Goal: Task Accomplishment & Management: Complete application form

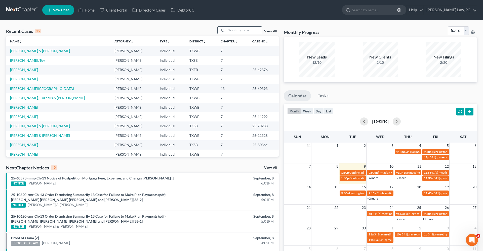
click at [235, 29] on input "search" at bounding box center [244, 30] width 35 height 7
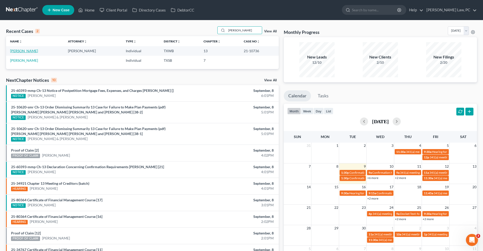
type input "[PERSON_NAME]"
click at [22, 52] on link "[PERSON_NAME]" at bounding box center [24, 51] width 28 height 4
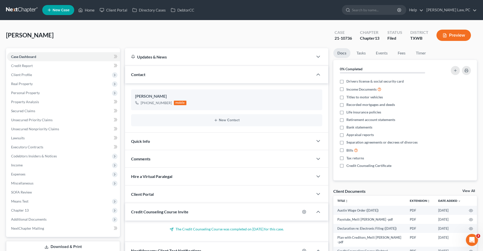
scroll to position [112, 0]
click at [21, 94] on span "Personal Property" at bounding box center [25, 93] width 29 height 4
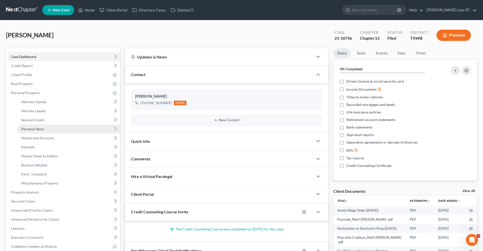
click at [33, 131] on link "Personal Items" at bounding box center [68, 129] width 103 height 9
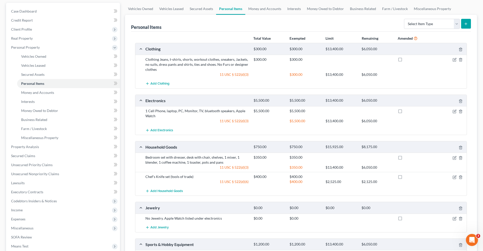
scroll to position [45, 0]
click at [41, 94] on span "Money and Accounts" at bounding box center [37, 93] width 33 height 4
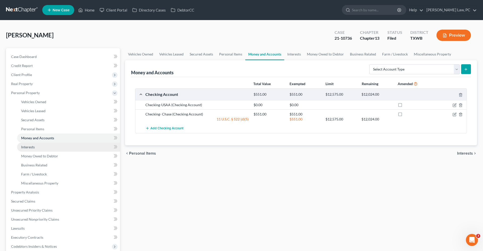
click at [31, 146] on span "Interests" at bounding box center [28, 147] width 14 height 4
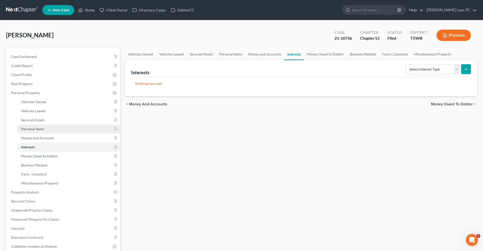
click at [37, 129] on span "Personal Items" at bounding box center [32, 129] width 23 height 4
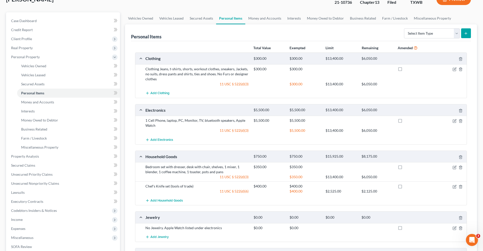
scroll to position [24, 0]
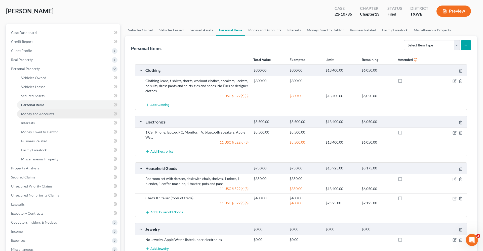
click at [30, 112] on span "Money and Accounts" at bounding box center [37, 114] width 33 height 4
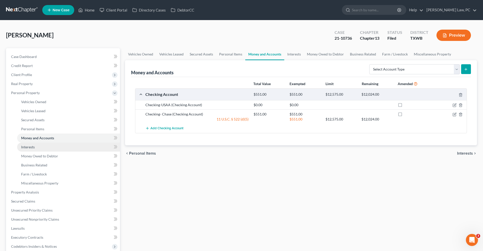
click at [26, 148] on span "Interests" at bounding box center [28, 147] width 14 height 4
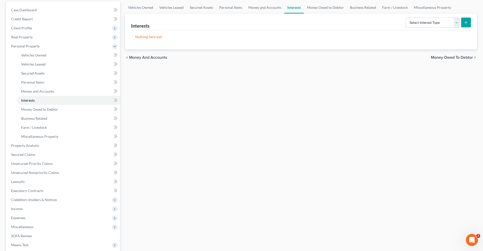
scroll to position [65, 0]
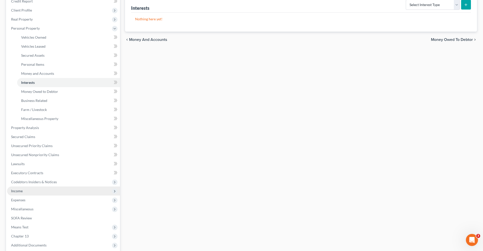
click at [13, 191] on span "Income" at bounding box center [17, 191] width 12 height 4
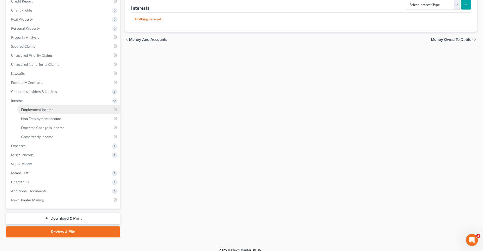
click at [30, 110] on span "Employment Income" at bounding box center [37, 110] width 32 height 4
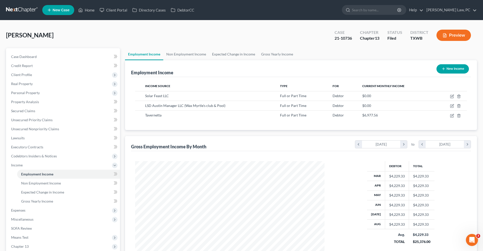
scroll to position [95, 199]
click at [453, 117] on icon "button" at bounding box center [452, 116] width 4 height 4
select select "0"
select select "5"
select select "2"
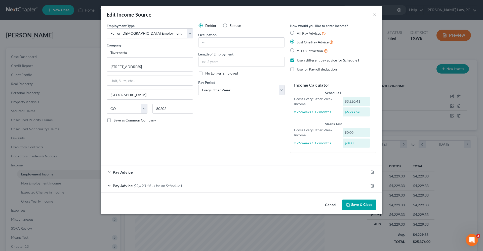
click at [109, 185] on div "Pay Advice $2,423.16 - Use on Schedule I" at bounding box center [235, 185] width 268 height 13
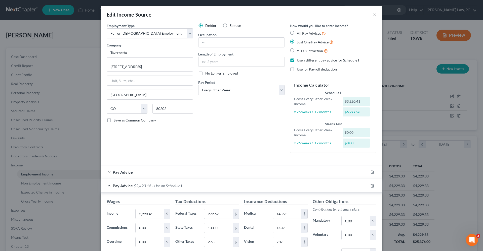
scroll to position [0, 0]
click at [374, 15] on button "×" at bounding box center [375, 15] width 4 height 6
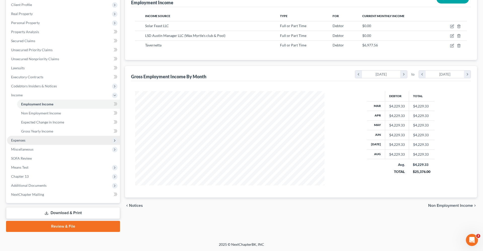
scroll to position [70, 0]
click at [20, 140] on span "Expenses" at bounding box center [18, 140] width 14 height 4
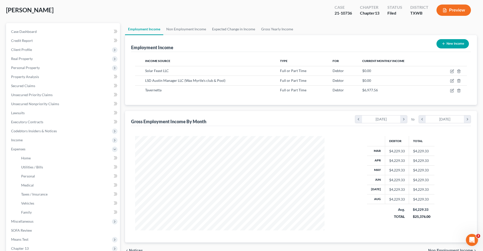
scroll to position [20, 0]
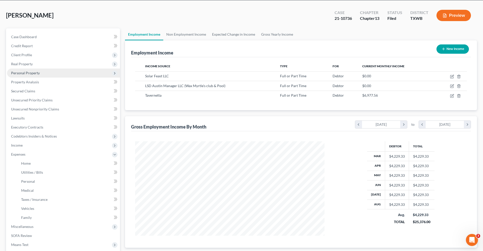
click at [25, 74] on span "Personal Property" at bounding box center [25, 73] width 29 height 4
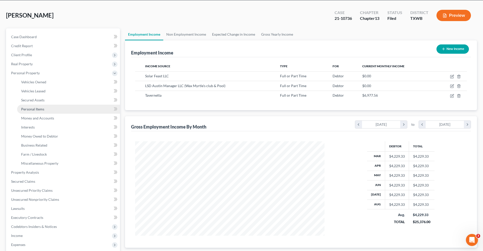
click at [25, 110] on span "Personal Items" at bounding box center [32, 109] width 23 height 4
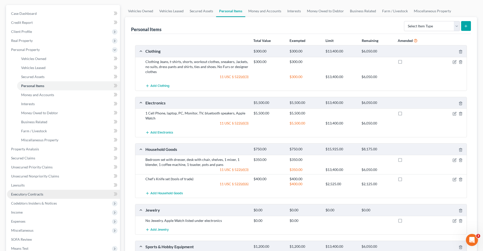
scroll to position [46, 0]
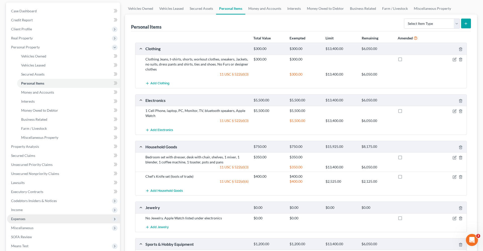
click at [21, 218] on span "Expenses" at bounding box center [18, 219] width 14 height 4
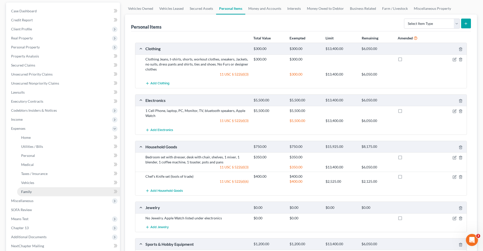
click at [26, 193] on span "Family" at bounding box center [26, 192] width 11 height 4
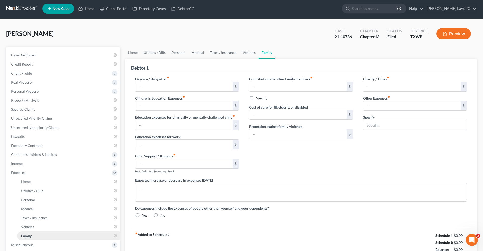
type input "0.00"
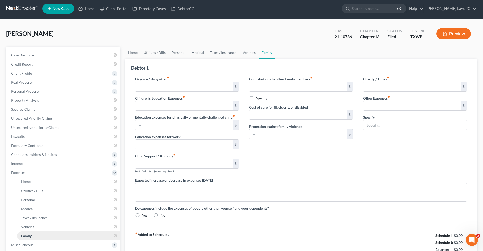
type input "0.00"
type input "305.62"
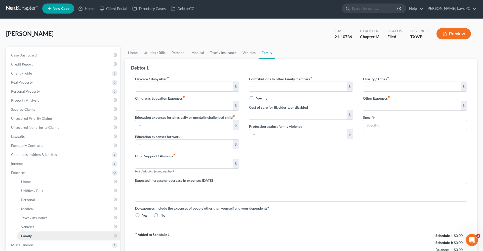
type input "Pet necessary monthly medication/expenses"
radio input "true"
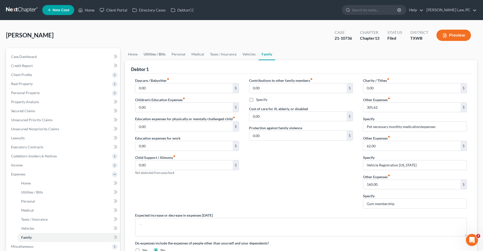
click at [155, 54] on link "Utilities / Bills" at bounding box center [155, 54] width 28 height 12
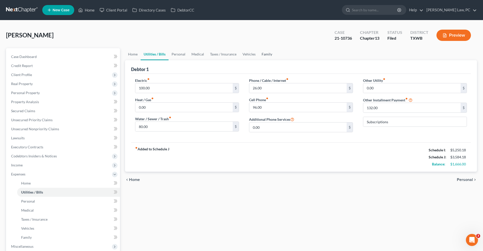
click at [263, 54] on link "Family" at bounding box center [267, 54] width 17 height 12
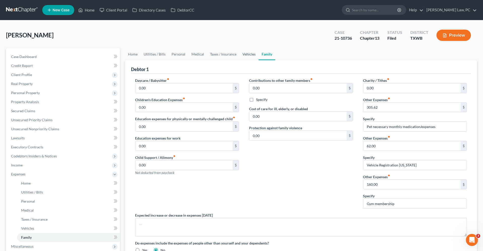
click at [247, 56] on link "Vehicles" at bounding box center [248, 54] width 19 height 12
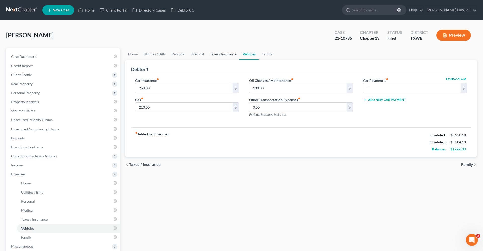
click at [221, 56] on link "Taxes / Insurance" at bounding box center [223, 54] width 32 height 12
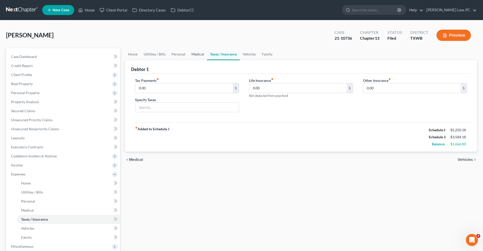
click at [199, 55] on link "Medical" at bounding box center [197, 54] width 19 height 12
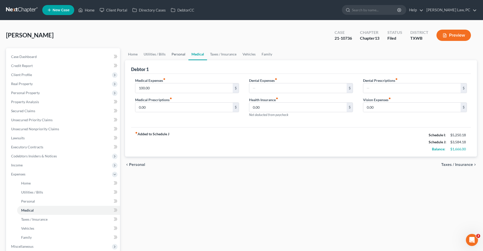
click at [179, 56] on link "Personal" at bounding box center [178, 54] width 20 height 12
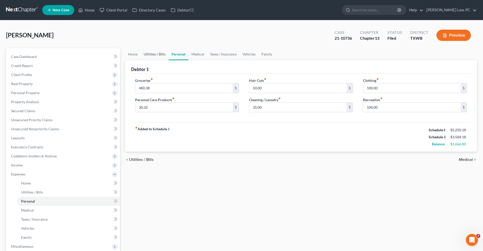
click at [157, 53] on link "Utilities / Bills" at bounding box center [155, 54] width 28 height 12
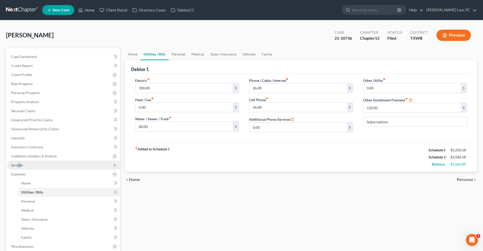
click at [19, 165] on span "Income" at bounding box center [17, 165] width 12 height 4
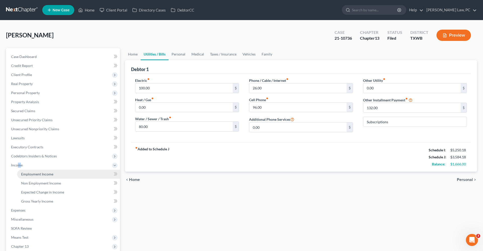
click at [38, 176] on span "Employment Income" at bounding box center [37, 174] width 32 height 4
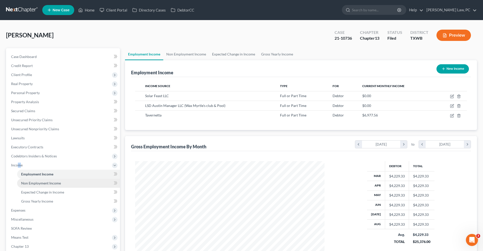
scroll to position [95, 199]
click at [46, 183] on span "Non Employment Income" at bounding box center [41, 183] width 40 height 4
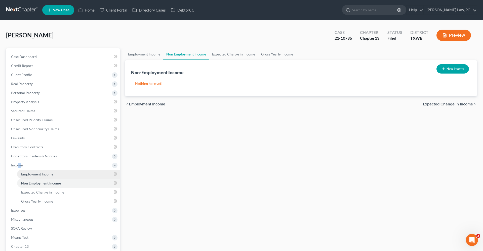
click at [41, 176] on span "Employment Income" at bounding box center [37, 174] width 32 height 4
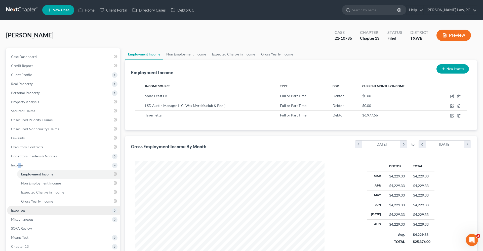
scroll to position [95, 199]
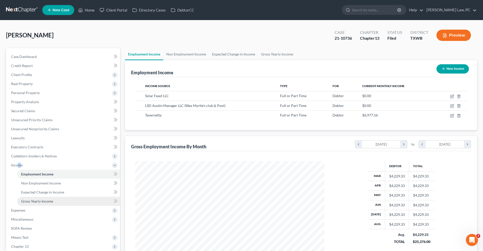
click at [35, 203] on span "Gross Yearly Income" at bounding box center [37, 201] width 32 height 4
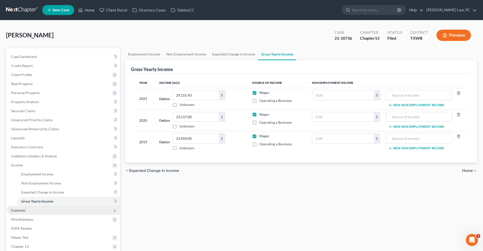
click at [16, 210] on span "Expenses" at bounding box center [18, 210] width 14 height 4
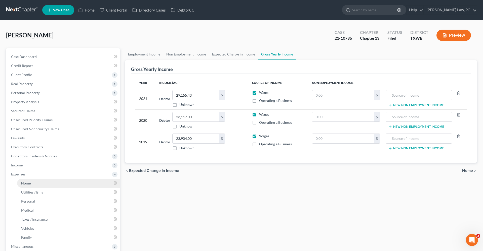
click at [26, 182] on span "Home" at bounding box center [26, 183] width 10 height 4
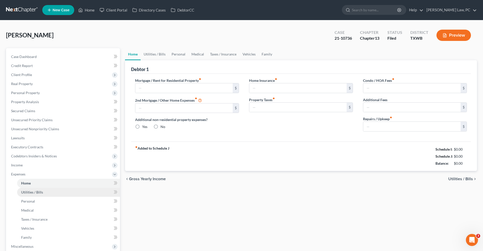
type input "1,116.00"
type input "0.00"
radio input "true"
type input "10.86"
type input "0.00"
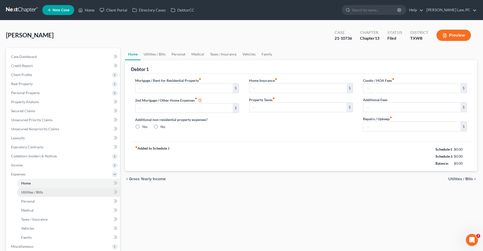
type input "0.00"
click at [36, 192] on span "Utilities / Bills" at bounding box center [32, 192] width 22 height 4
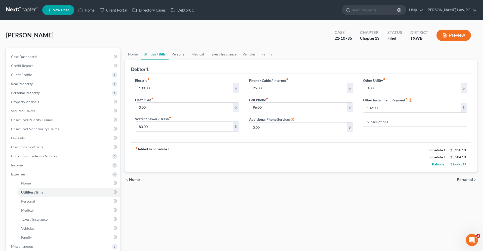
click at [182, 54] on link "Personal" at bounding box center [178, 54] width 20 height 12
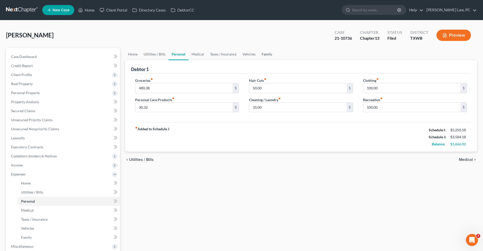
click at [263, 56] on link "Family" at bounding box center [267, 54] width 17 height 12
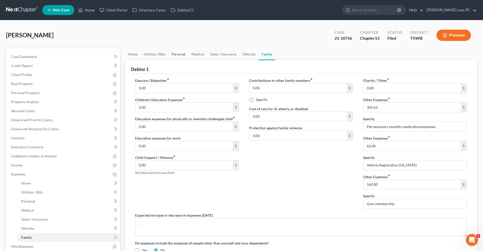
click at [180, 56] on link "Personal" at bounding box center [178, 54] width 20 height 12
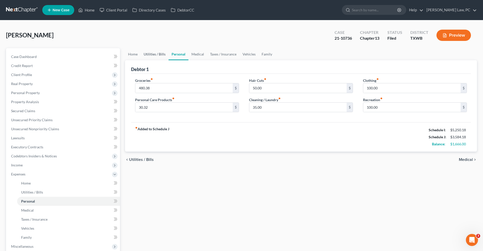
click at [159, 52] on link "Utilities / Bills" at bounding box center [155, 54] width 28 height 12
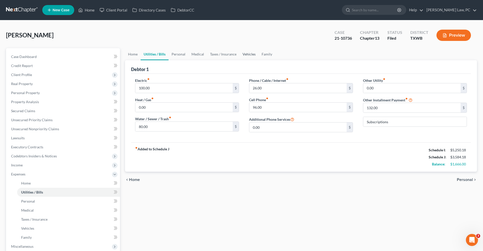
click at [248, 56] on link "Vehicles" at bounding box center [248, 54] width 19 height 12
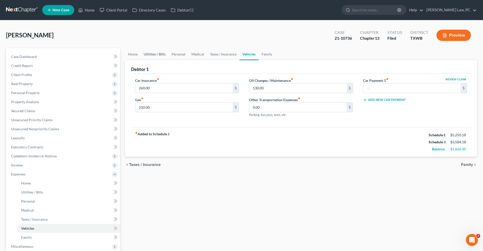
click at [152, 56] on link "Utilities / Bills" at bounding box center [155, 54] width 28 height 12
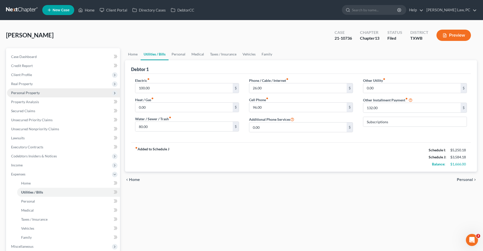
click at [32, 93] on span "Personal Property" at bounding box center [25, 93] width 29 height 4
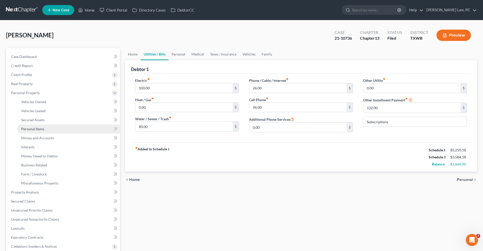
click at [29, 128] on span "Personal Items" at bounding box center [32, 129] width 23 height 4
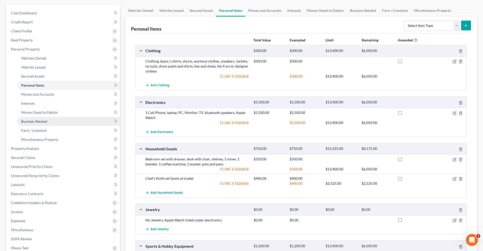
scroll to position [46, 0]
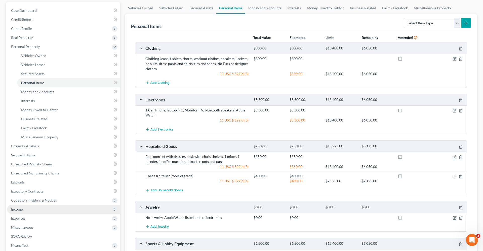
click at [14, 209] on span "Income" at bounding box center [17, 209] width 12 height 4
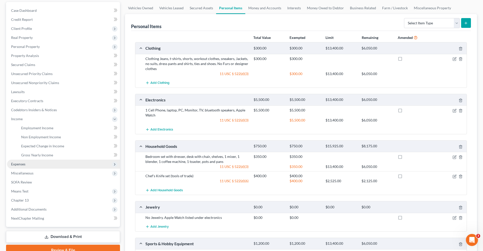
click at [24, 164] on span "Expenses" at bounding box center [18, 164] width 14 height 4
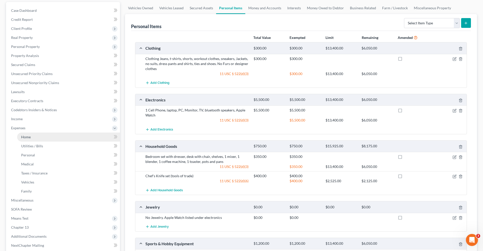
click at [24, 137] on span "Home" at bounding box center [26, 137] width 10 height 4
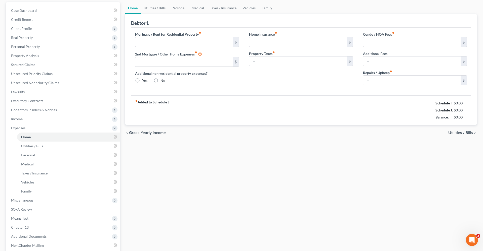
scroll to position [2, 0]
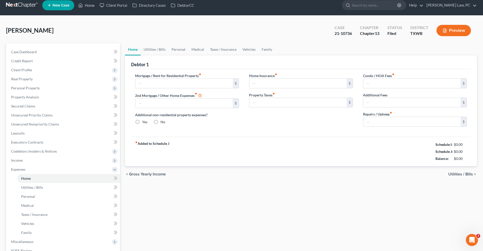
type input "1,116.00"
type input "0.00"
radio input "true"
type input "10.86"
type input "0.00"
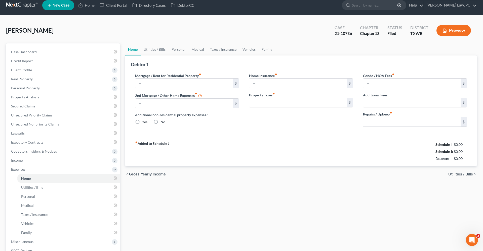
type input "0.00"
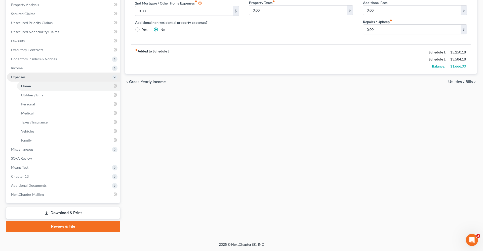
scroll to position [97, 0]
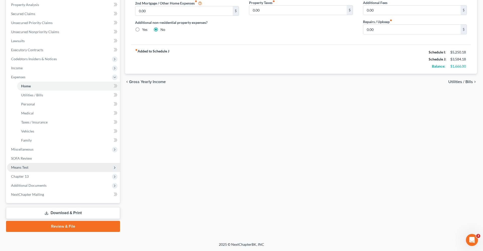
click at [21, 168] on span "Means Test" at bounding box center [19, 167] width 17 height 4
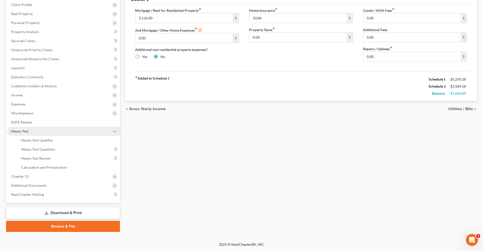
scroll to position [70, 0]
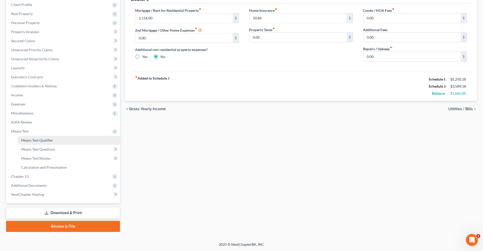
click at [32, 143] on link "Means Test Qualifier" at bounding box center [68, 140] width 103 height 9
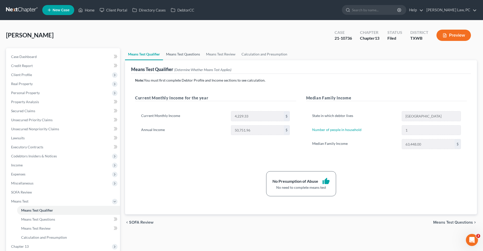
click at [178, 54] on link "Means Test Questions" at bounding box center [183, 54] width 40 height 12
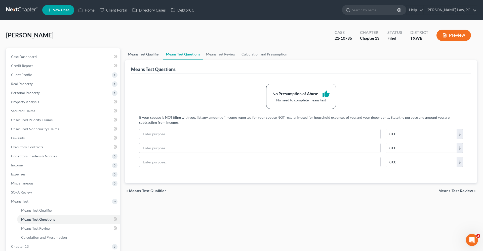
click at [144, 57] on link "Means Test Qualifier" at bounding box center [144, 54] width 38 height 12
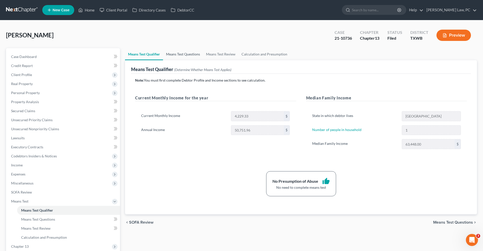
click at [181, 56] on link "Means Test Questions" at bounding box center [183, 54] width 40 height 12
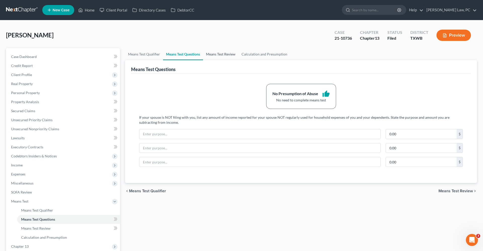
click at [227, 55] on link "Means Test Review" at bounding box center [220, 54] width 35 height 12
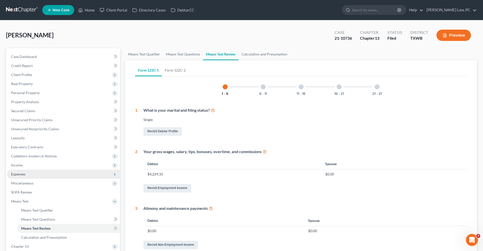
click at [21, 177] on span "Expenses" at bounding box center [63, 174] width 113 height 9
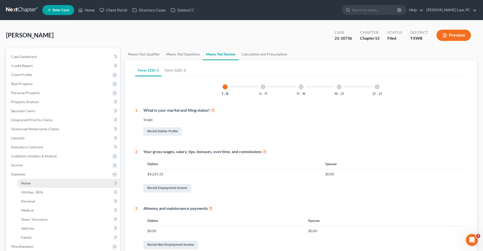
click at [28, 186] on link "Home" at bounding box center [68, 183] width 103 height 9
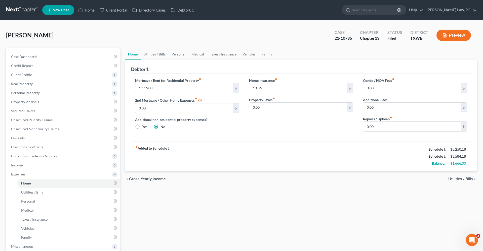
click at [179, 55] on link "Personal" at bounding box center [178, 54] width 20 height 12
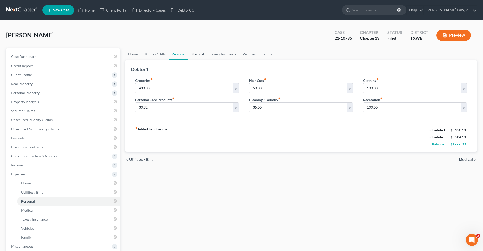
click at [200, 54] on link "Medical" at bounding box center [197, 54] width 19 height 12
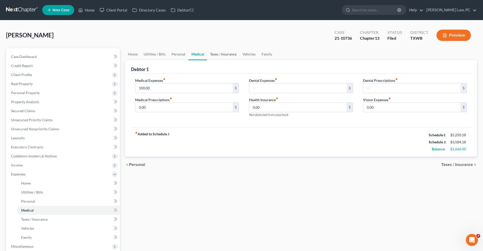
click at [218, 55] on link "Taxes / Insurance" at bounding box center [223, 54] width 32 height 12
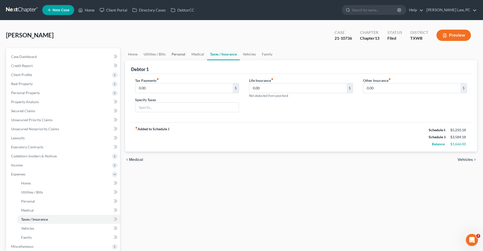
click at [180, 57] on link "Personal" at bounding box center [178, 54] width 20 height 12
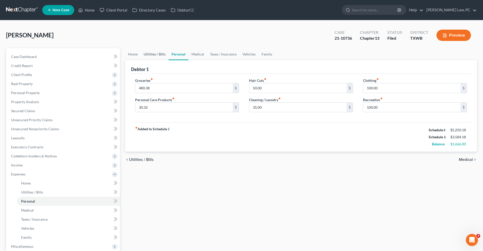
click at [149, 55] on link "Utilities / Bills" at bounding box center [155, 54] width 28 height 12
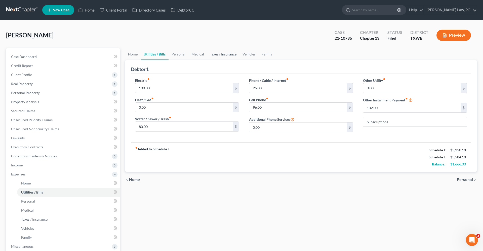
click at [222, 56] on link "Taxes / Insurance" at bounding box center [223, 54] width 32 height 12
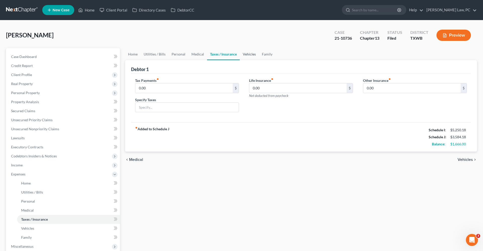
click at [245, 56] on link "Vehicles" at bounding box center [249, 54] width 19 height 12
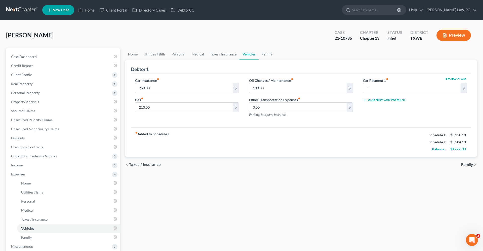
click at [260, 54] on link "Family" at bounding box center [267, 54] width 17 height 12
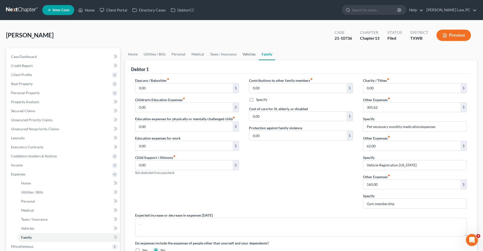
click at [248, 58] on link "Vehicles" at bounding box center [248, 54] width 19 height 12
